Goal: Information Seeking & Learning: Learn about a topic

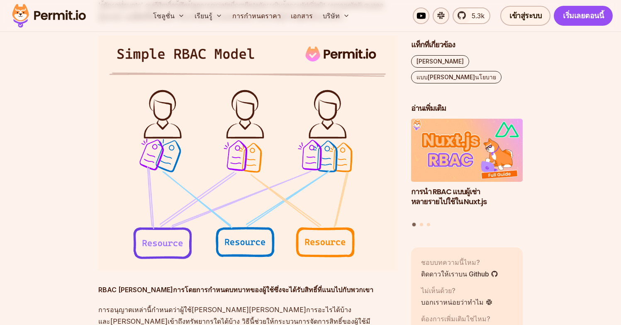
scroll to position [770, 0]
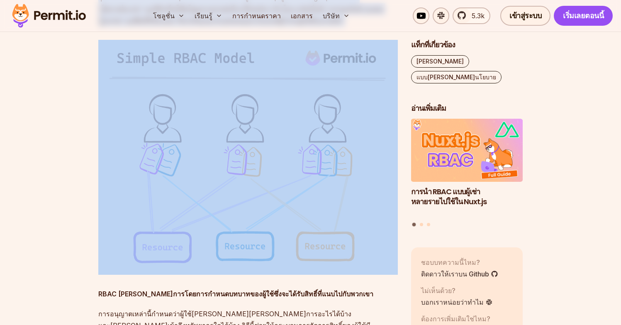
drag, startPoint x: 401, startPoint y: 142, endPoint x: 27, endPoint y: 139, distance: 374.1
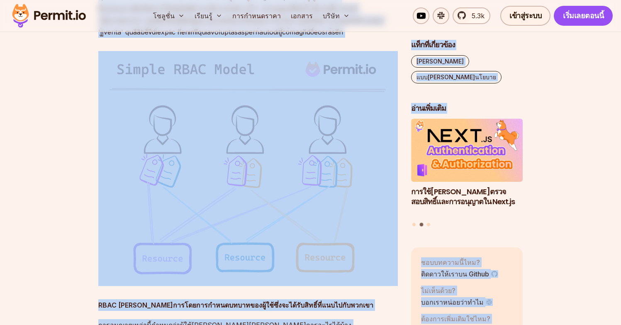
drag, startPoint x: 404, startPoint y: 138, endPoint x: 209, endPoint y: 138, distance: 195.7
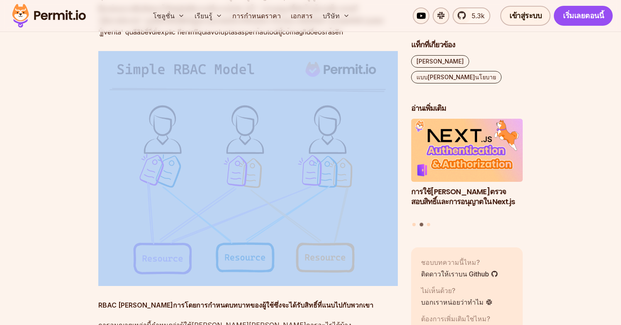
drag, startPoint x: 80, startPoint y: 128, endPoint x: 344, endPoint y: 125, distance: 263.4
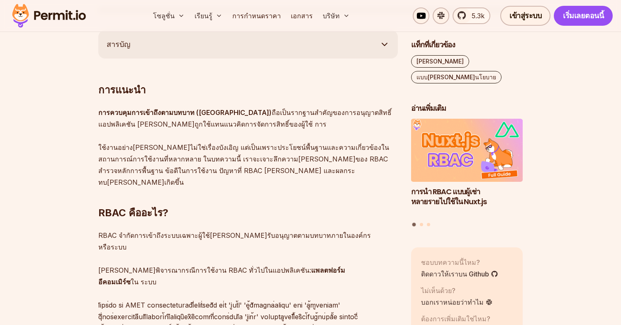
scroll to position [449, 0]
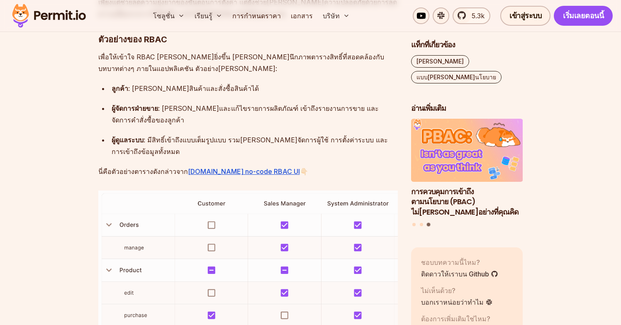
scroll to position [1156, 0]
